Goal: Task Accomplishment & Management: Use online tool/utility

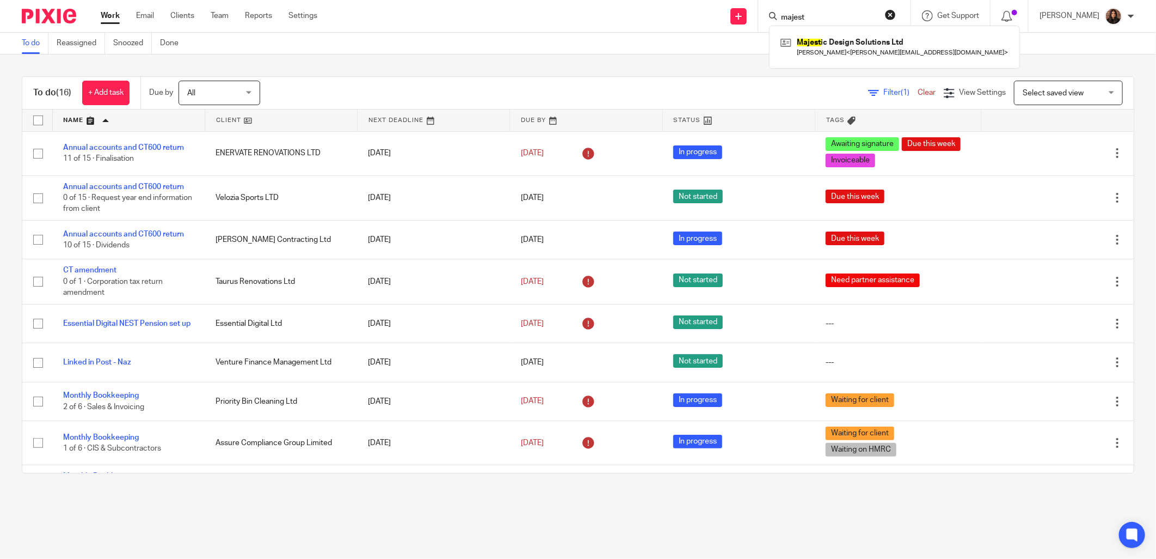
drag, startPoint x: 834, startPoint y: 19, endPoint x: 772, endPoint y: 16, distance: 61.6
click at [772, 17] on div "majest Majest ic Design Solutions Ltd Joshua Hughes < josh-hughes@live.co.uk >" at bounding box center [834, 16] width 152 height 32
type input "elevate"
click at [841, 50] on link at bounding box center [870, 46] width 184 height 25
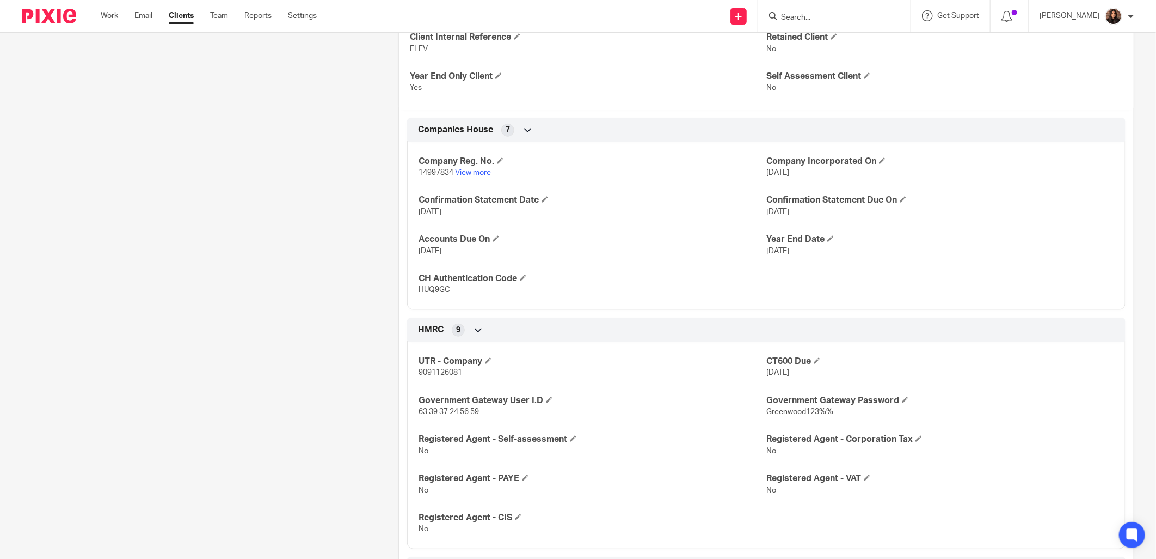
scroll to position [504, 0]
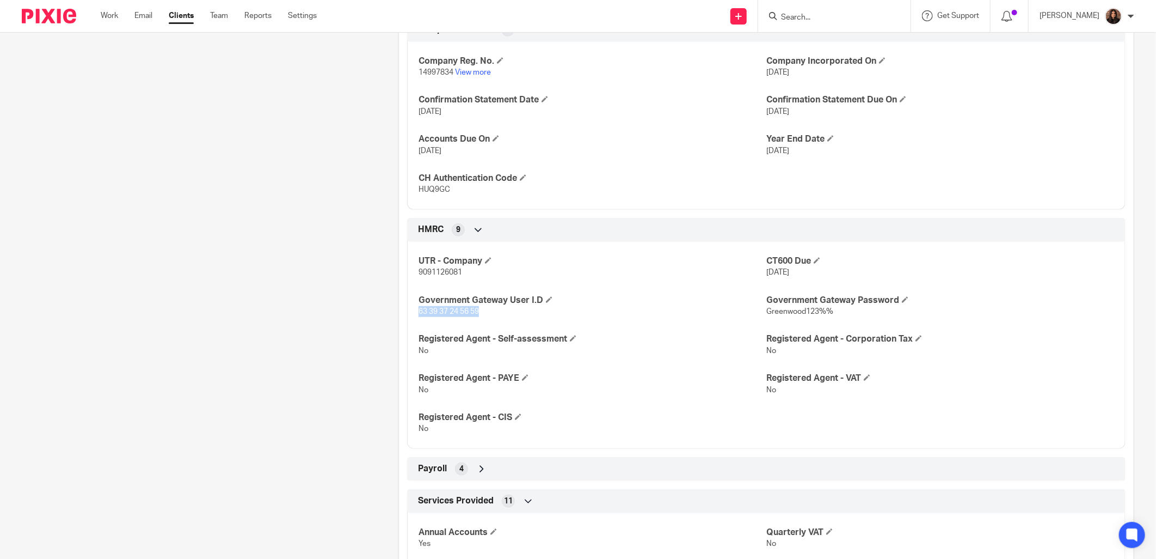
drag, startPoint x: 476, startPoint y: 312, endPoint x: 415, endPoint y: 313, distance: 61.0
click at [419, 313] on span "63 39 37 24 56 59" at bounding box center [449, 312] width 60 height 8
copy span "63 39 37 24 56 59"
click at [655, 243] on div "UTR - Company 9091126081 CT600 Due 31 Jul 2025 Government Gateway User I.D 63 3…" at bounding box center [766, 341] width 719 height 215
drag, startPoint x: 831, startPoint y: 314, endPoint x: 760, endPoint y: 313, distance: 70.8
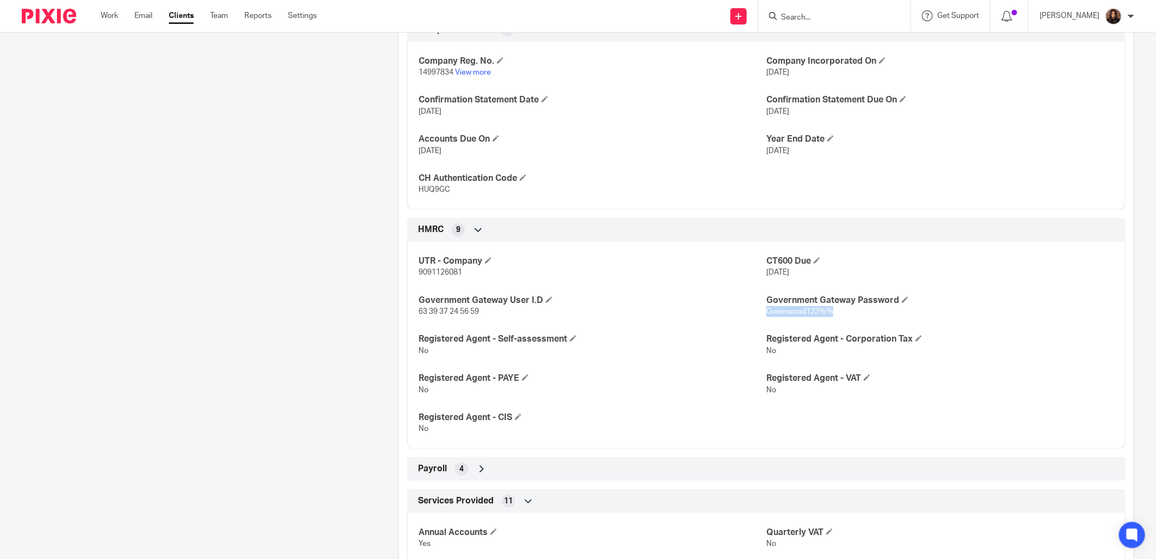
click at [767, 313] on p "Greenwood123%%" at bounding box center [941, 311] width 348 height 11
drag, startPoint x: 760, startPoint y: 313, endPoint x: 775, endPoint y: 313, distance: 15.2
copy span "Greenwood123%%"
click at [807, 16] on input "Search" at bounding box center [829, 18] width 98 height 10
type input "townse"
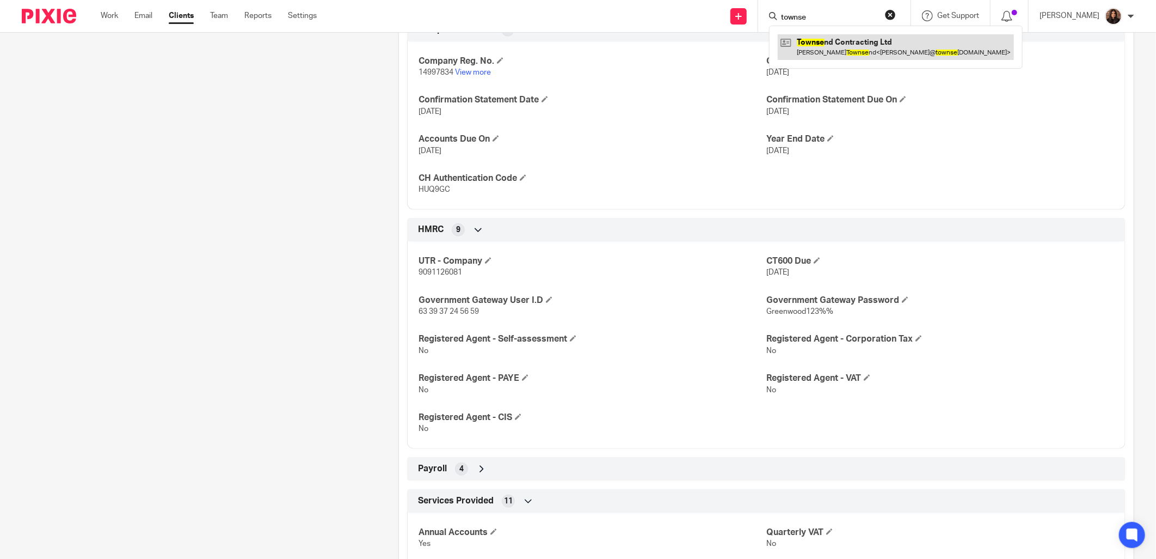
click at [831, 56] on link at bounding box center [896, 46] width 236 height 25
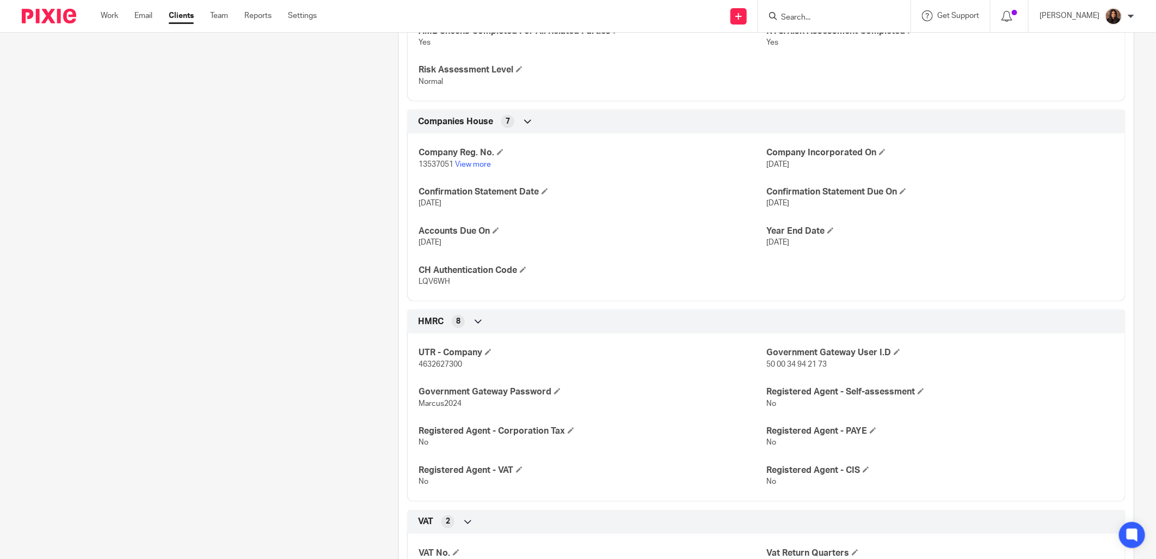
scroll to position [504, 0]
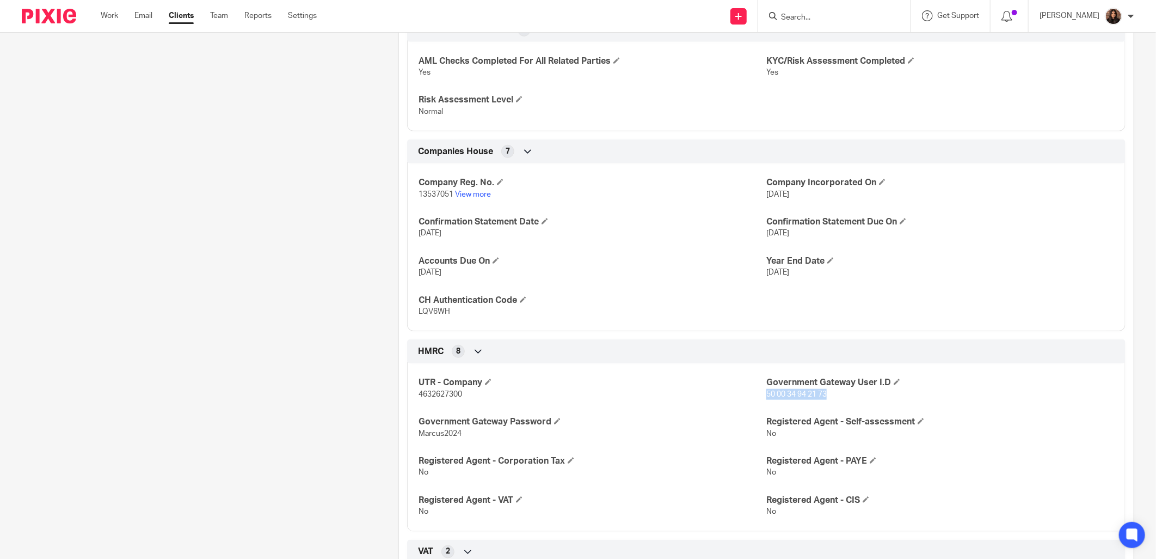
drag, startPoint x: 824, startPoint y: 396, endPoint x: 762, endPoint y: 399, distance: 62.1
click at [767, 399] on p "50 00 34 94 21 73" at bounding box center [941, 394] width 348 height 11
copy span "50 00 34 94 21 73"
click at [751, 307] on p "LQV6WH" at bounding box center [593, 311] width 348 height 11
drag, startPoint x: 458, startPoint y: 433, endPoint x: 409, endPoint y: 436, distance: 48.5
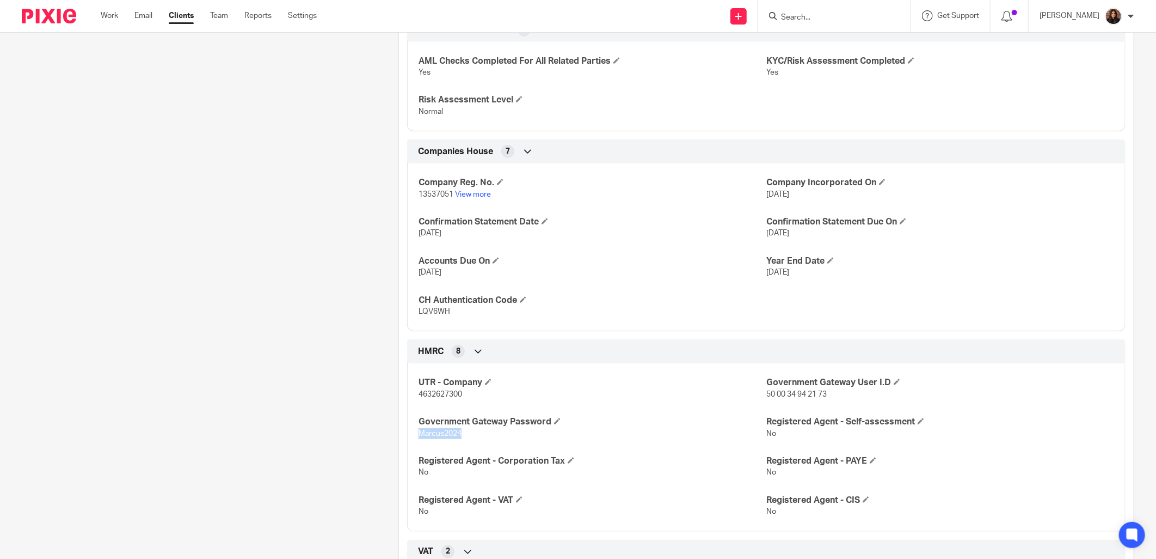
click at [409, 436] on div "UTR - Company 4632627300 Government Gateway User I.D 50 00 34 94 21 73 Governme…" at bounding box center [766, 443] width 719 height 176
copy span "Marcus2024"
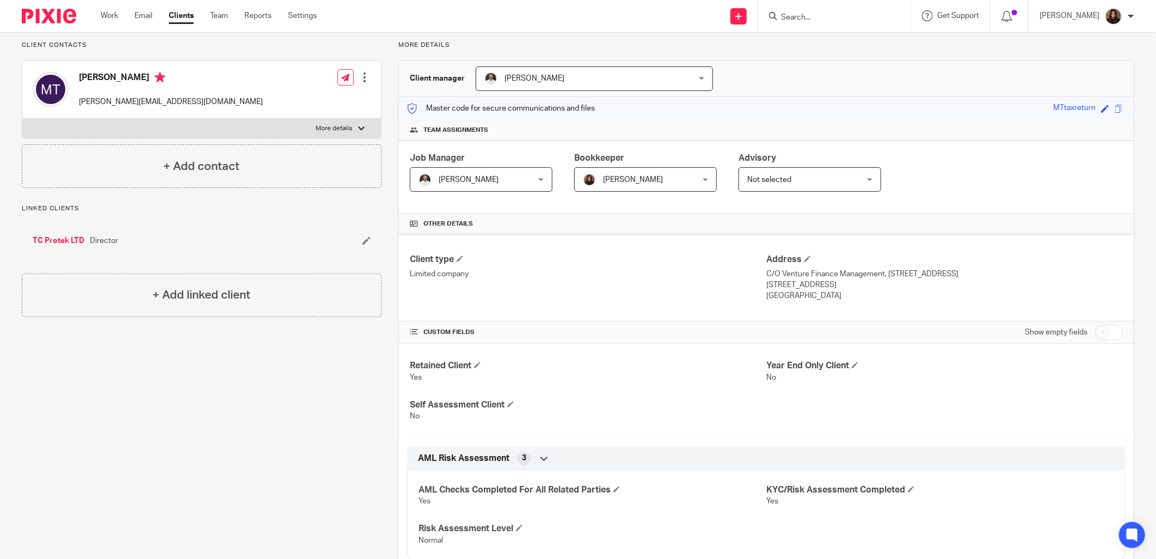
scroll to position [0, 0]
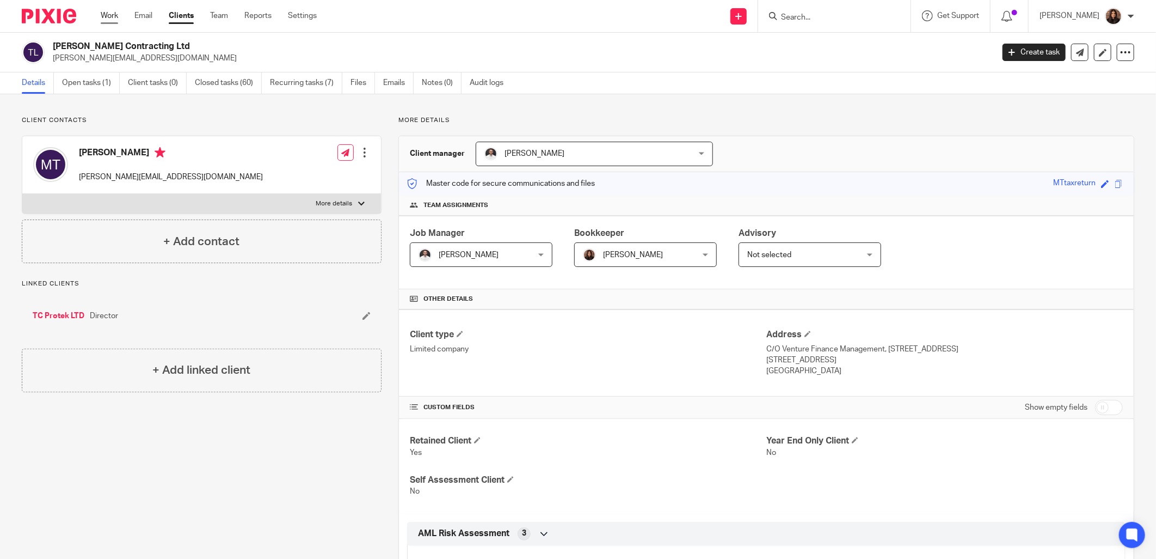
click at [105, 16] on link "Work" at bounding box center [109, 15] width 17 height 11
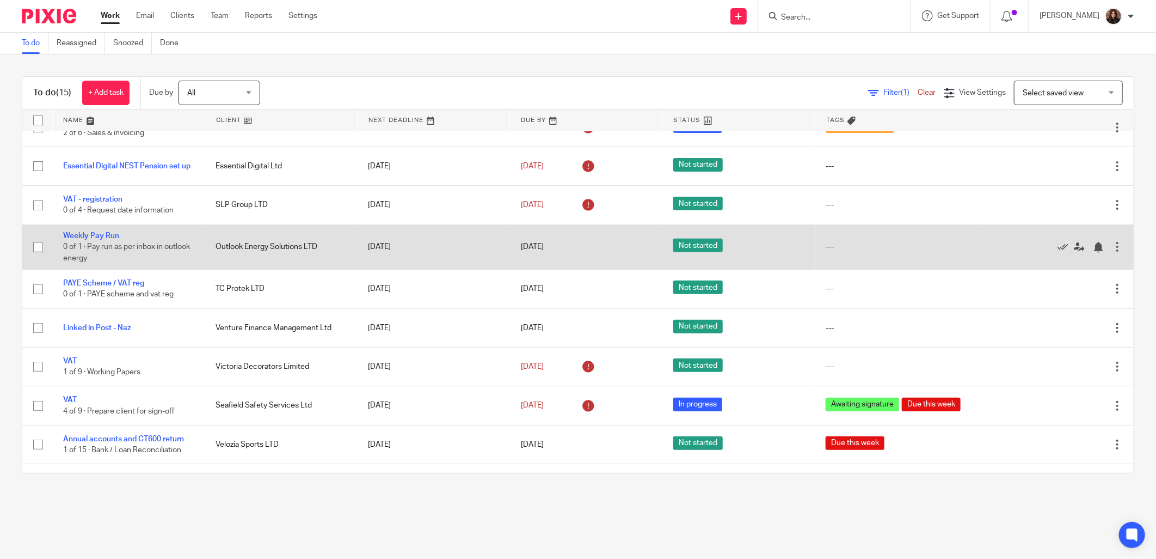
scroll to position [274, 0]
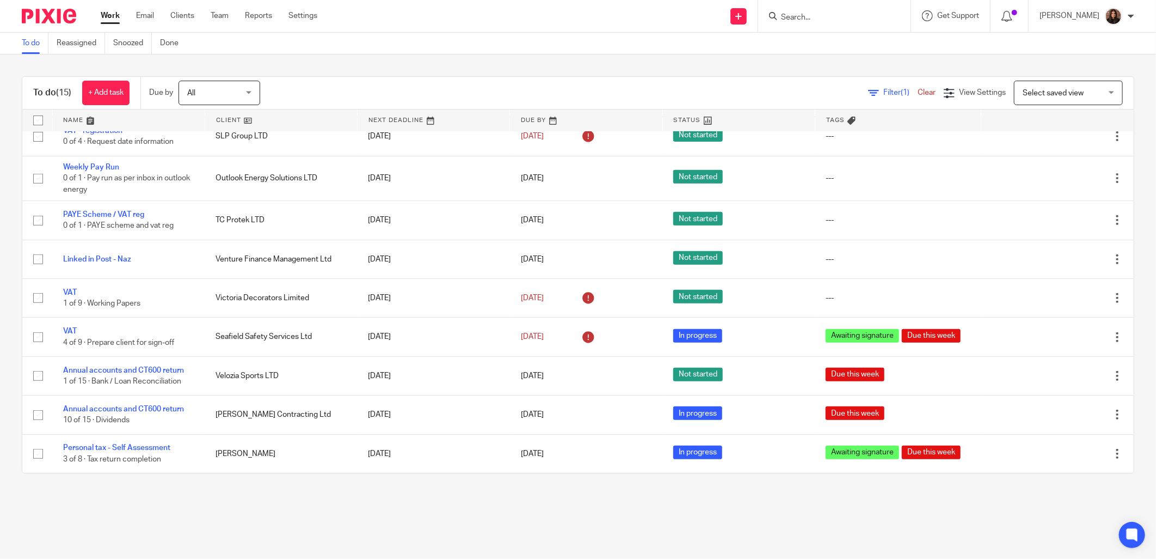
drag, startPoint x: 173, startPoint y: 406, endPoint x: 219, endPoint y: 507, distance: 111.8
click at [219, 507] on main "To do Reassigned Snoozed Done To do (15) + Add task Due by All All Today Tomorr…" at bounding box center [578, 279] width 1156 height 559
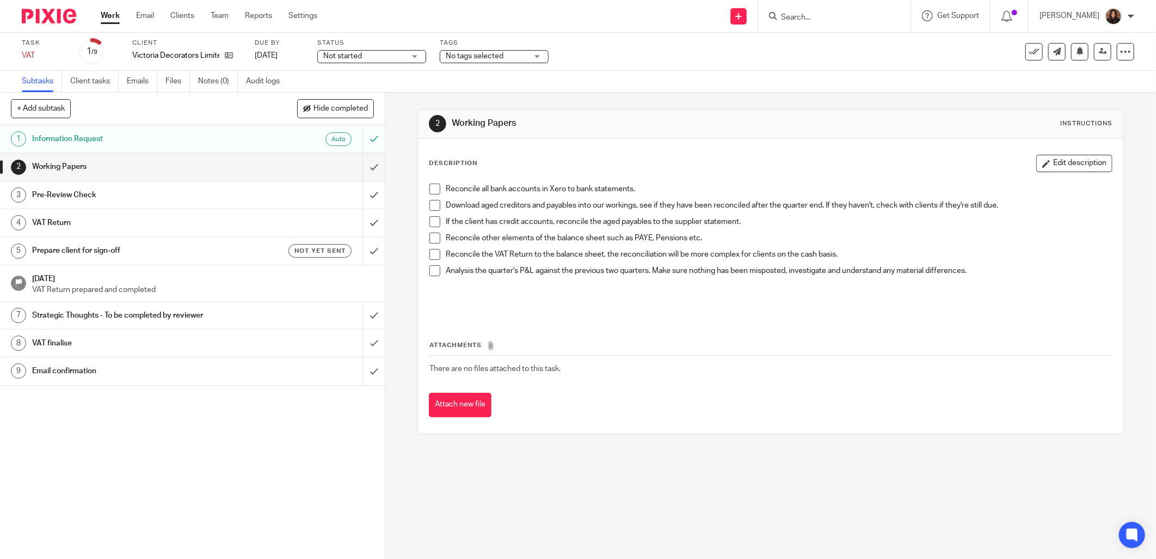
click at [180, 192] on h1 "Pre-Review Check" at bounding box center [138, 195] width 213 height 16
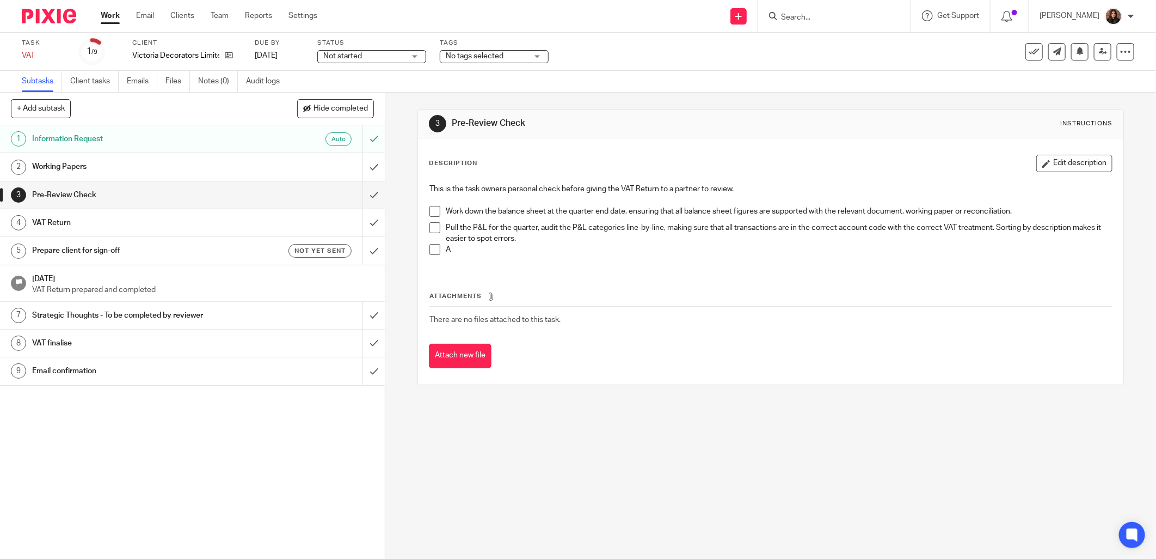
click at [265, 155] on link "2 Working Papers" at bounding box center [181, 166] width 363 height 27
